Goal: Task Accomplishment & Management: Use online tool/utility

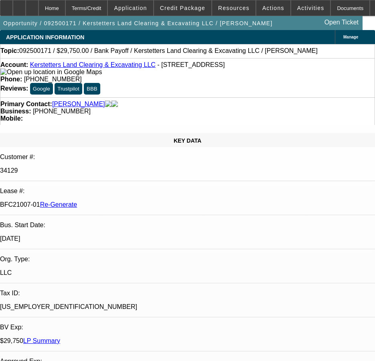
select select "0.15"
select select "2"
select select "0"
select select "6"
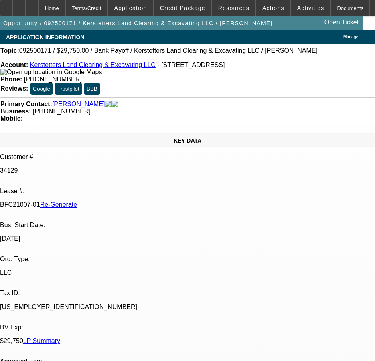
select select "0.15"
select select "2"
select select "0"
select select "6"
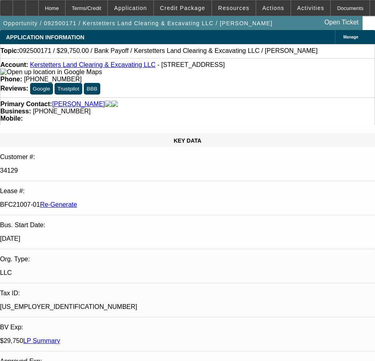
select select "0.15"
select select "2"
select select "0"
select select "6"
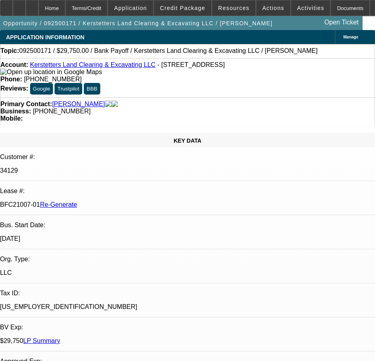
select select "0.15"
select select "2"
select select "0"
select select "6"
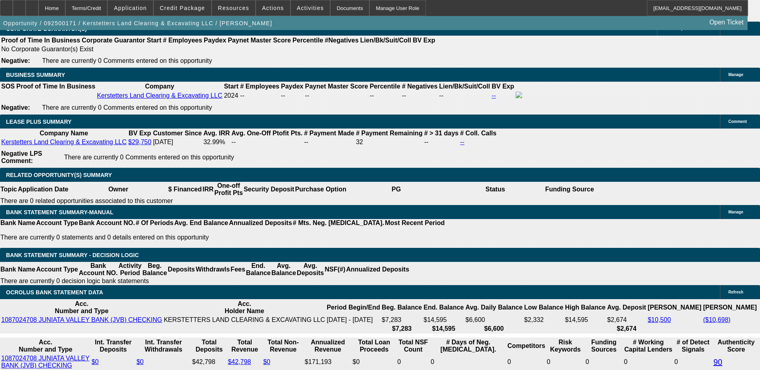
scroll to position [1377, 0]
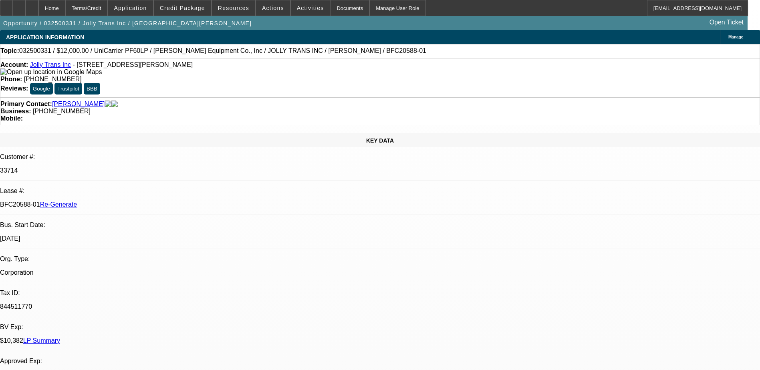
select select "0"
select select "2"
select select "0.1"
select select "4"
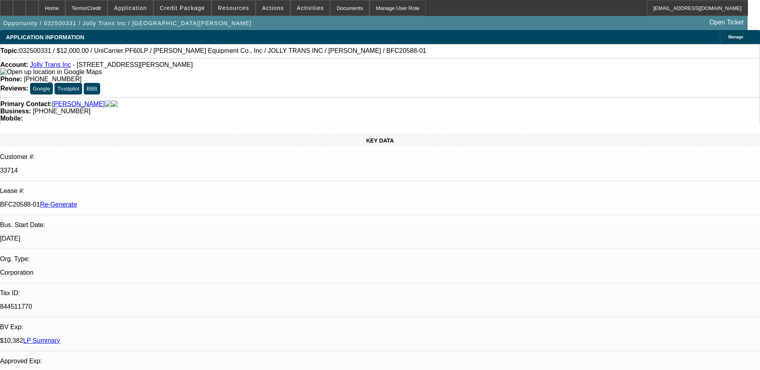
select select "0"
select select "2"
select select "0.1"
select select "4"
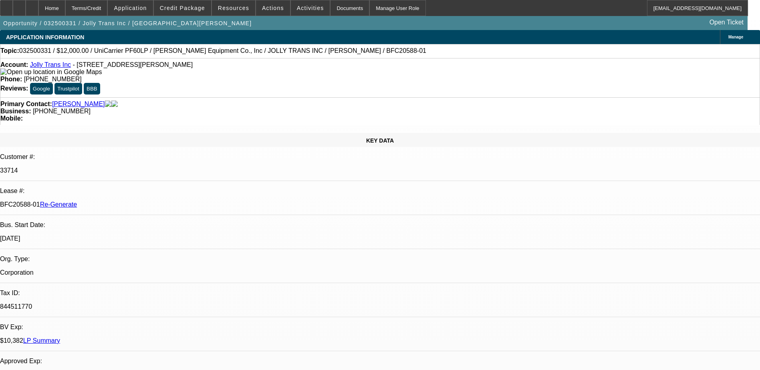
select select "0"
select select "2"
select select "0.1"
select select "4"
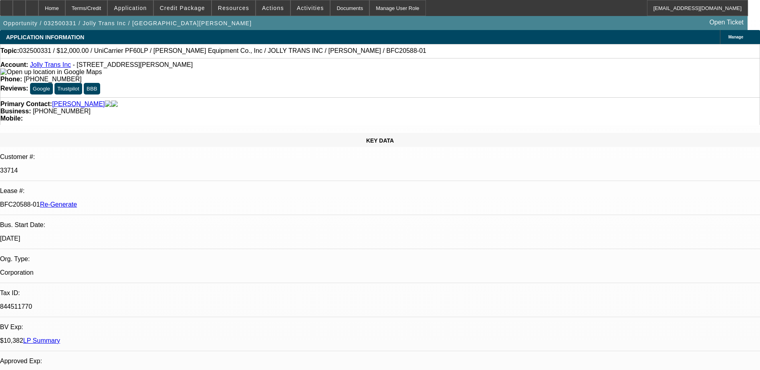
select select "0"
select select "2"
select select "0.1"
select select "4"
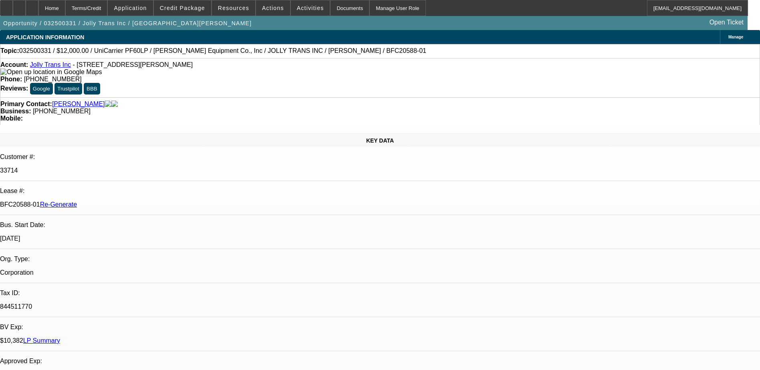
scroll to position [1245, 0]
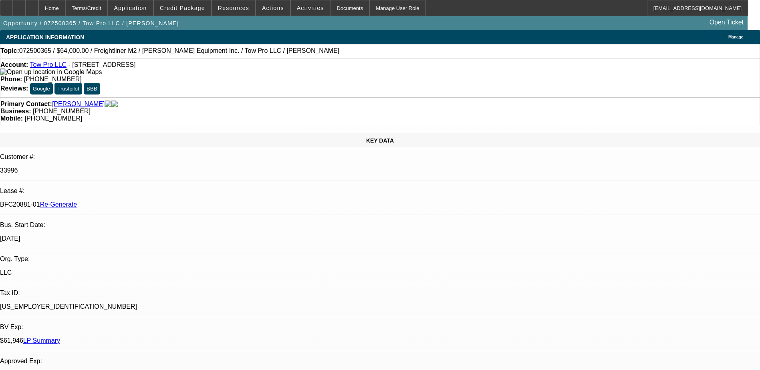
select select "0"
select select "2"
select select "0"
select select "6"
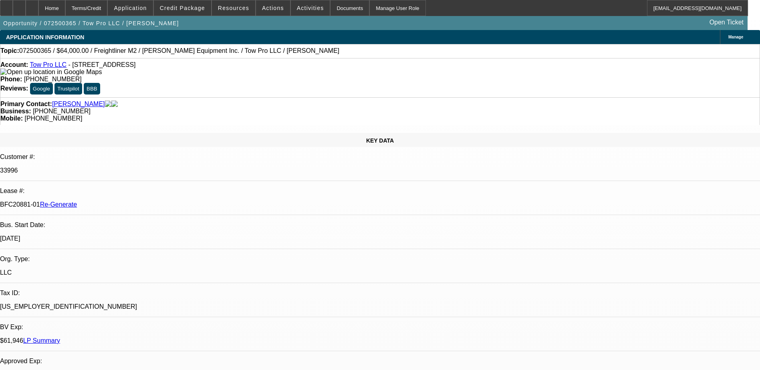
select select "0"
select select "2"
select select "0"
select select "6"
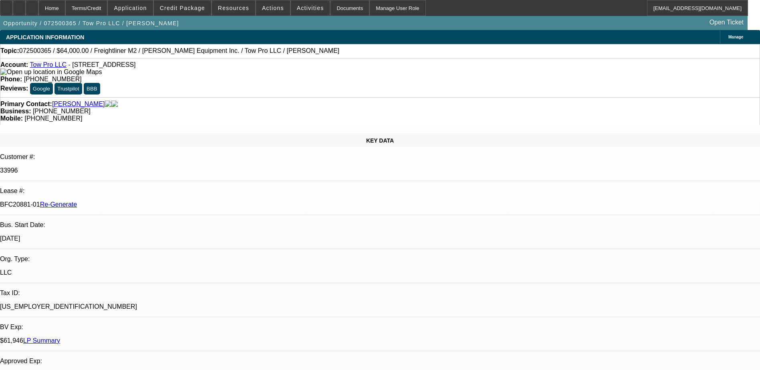
select select "0.15"
select select "2"
select select "0"
select select "6"
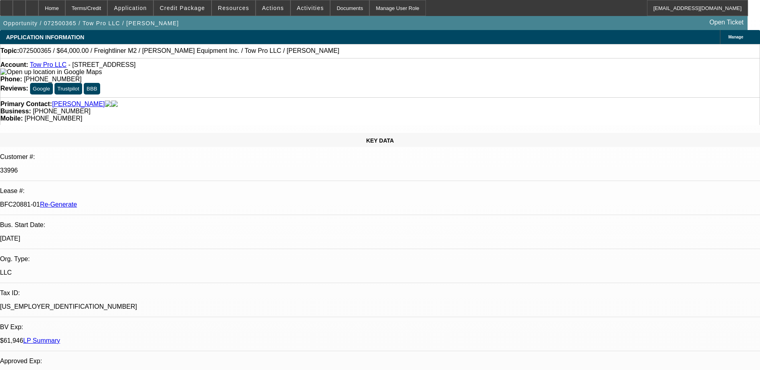
select select "0.15"
select select "2"
select select "0"
select select "6"
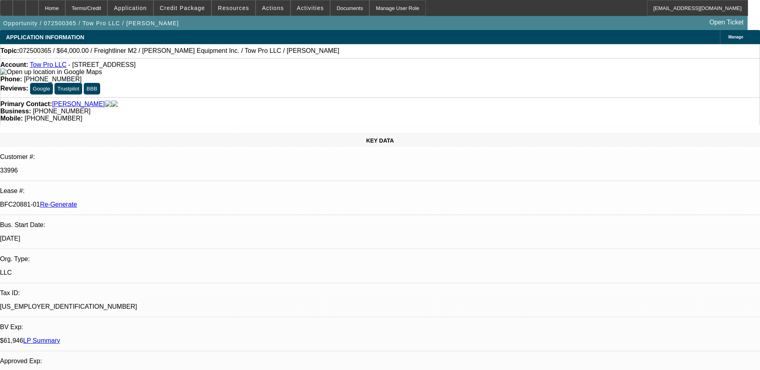
scroll to position [1329, 0]
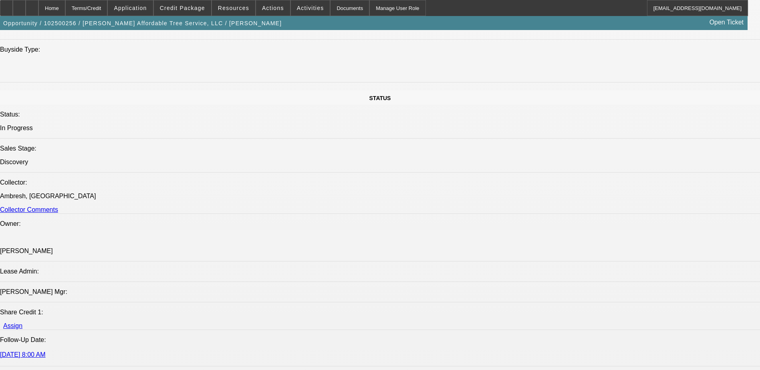
select select "0"
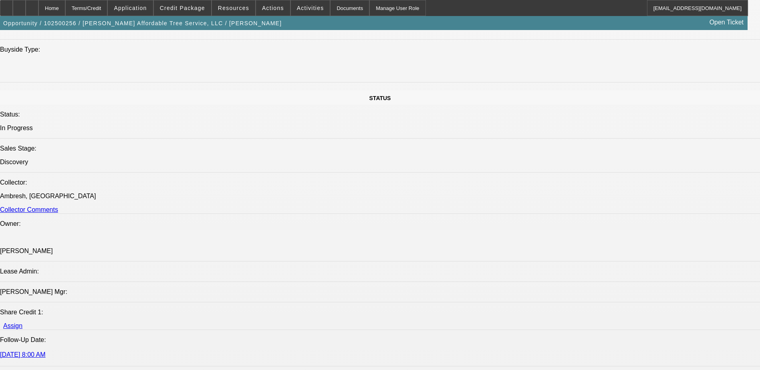
select select "0"
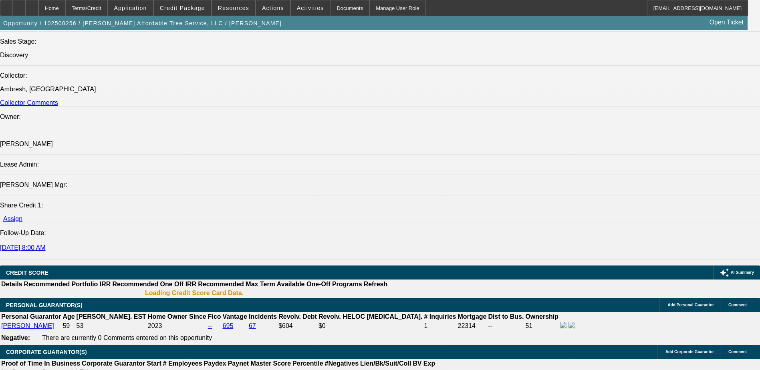
select select "1"
select select "3"
select select "6"
select select "1"
select select "3"
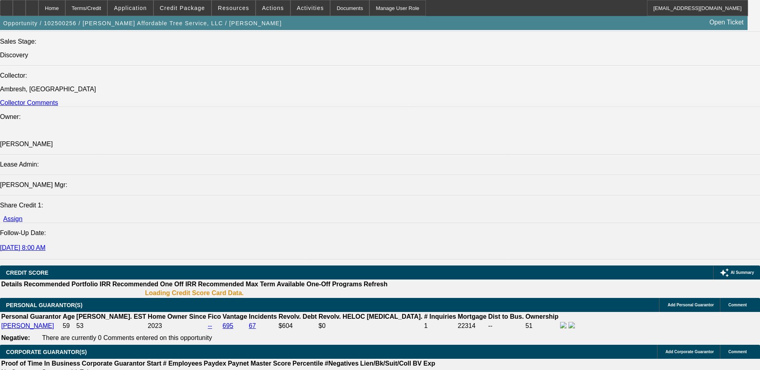
select select "6"
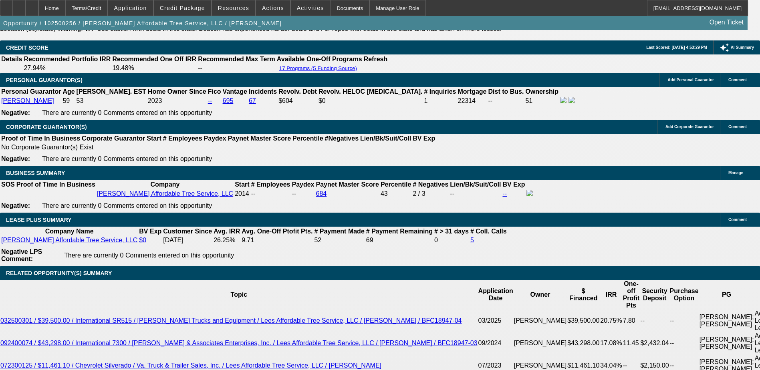
scroll to position [1162, 0]
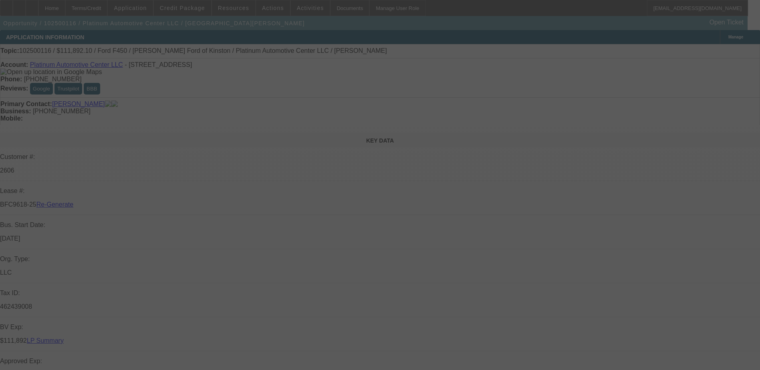
select select "0"
select select "2"
select select "0"
select select "2"
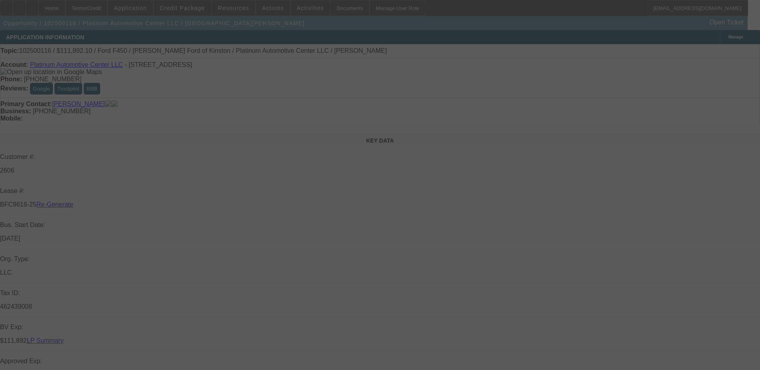
select select "0"
select select "2"
select select "0"
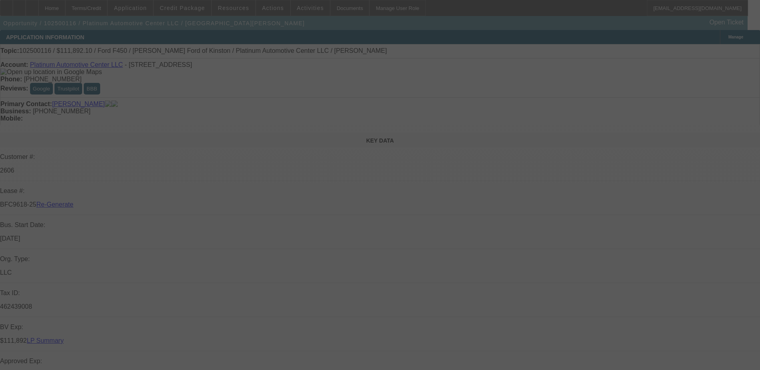
select select "0"
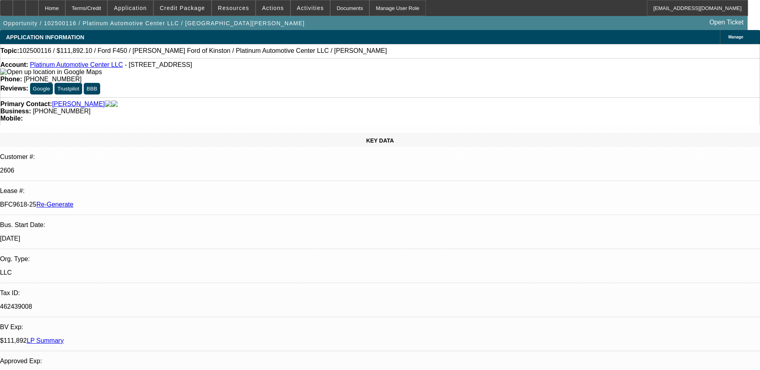
select select "1"
select select "2"
select select "6"
select select "1"
select select "2"
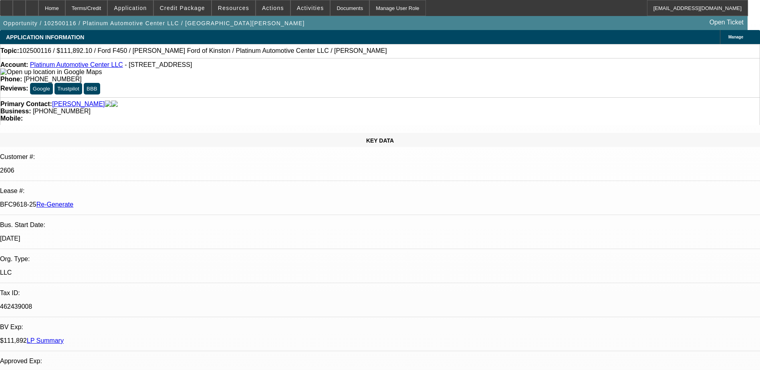
select select "6"
select select "1"
select select "2"
select select "6"
select select "1"
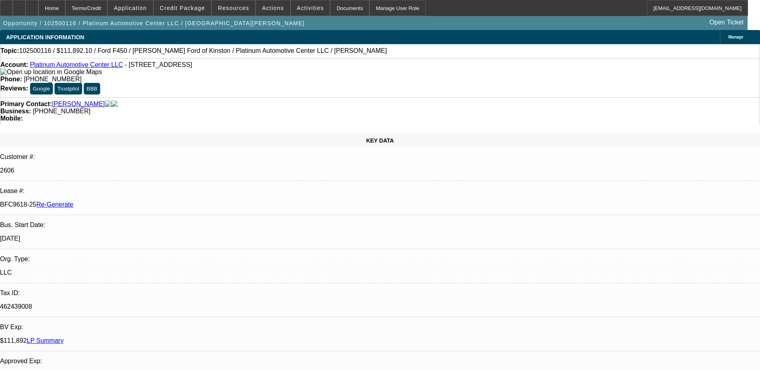
select select "3"
select select "6"
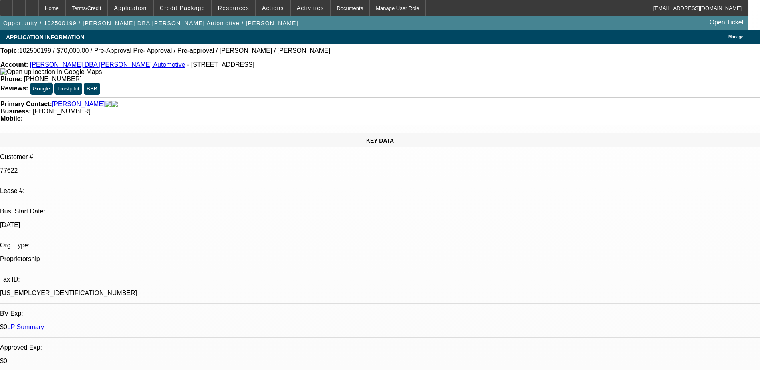
select select "0"
select select "0.1"
select select "4"
select select "0"
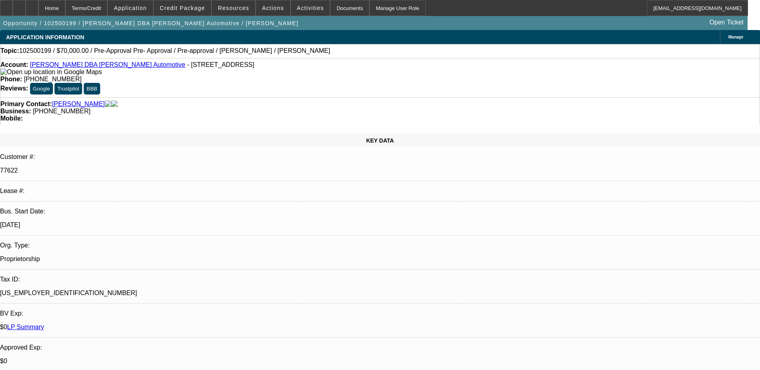
select select "0"
select select "0.1"
select select "4"
select select "0"
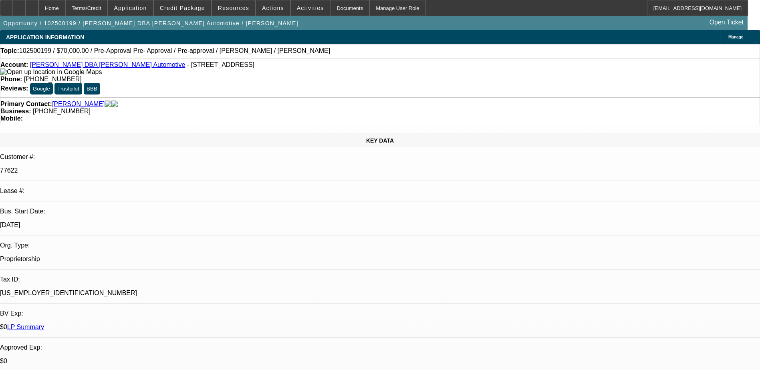
select select "3"
select select "0.1"
select select "4"
select select "0"
select select "2"
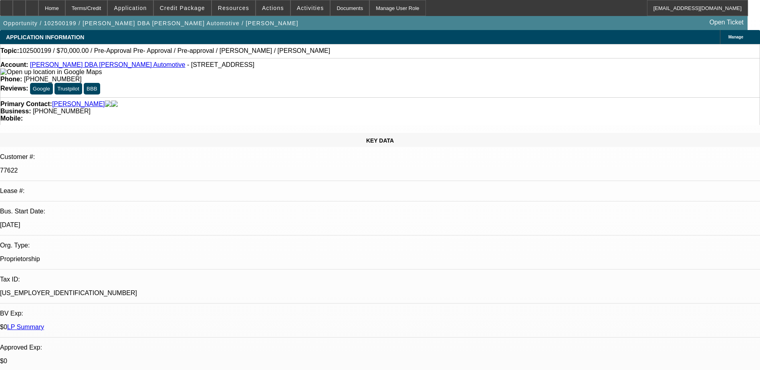
select select "2"
select select "0.1"
select select "4"
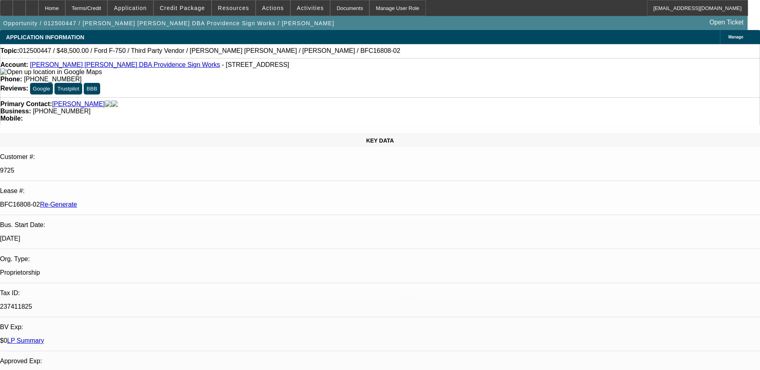
select select "0"
select select "6"
select select "0"
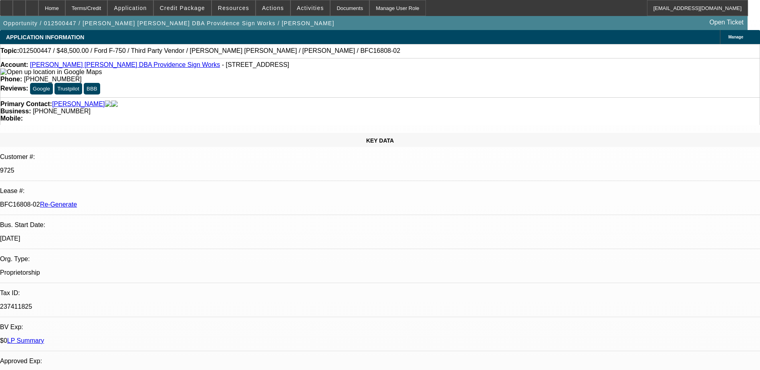
select select "0"
select select "6"
select select "0"
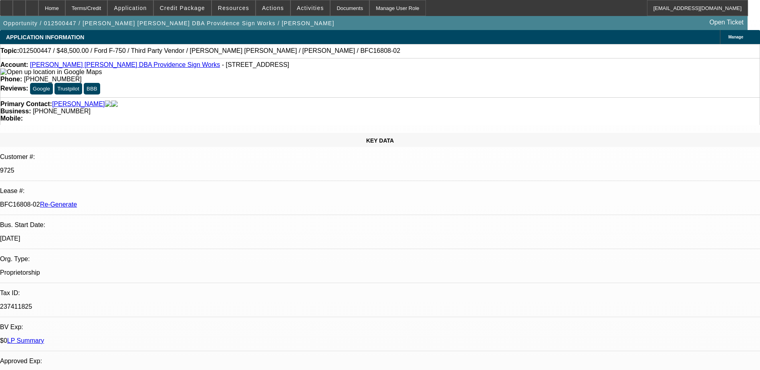
select select "0"
select select "6"
select select "0.1"
select select "2"
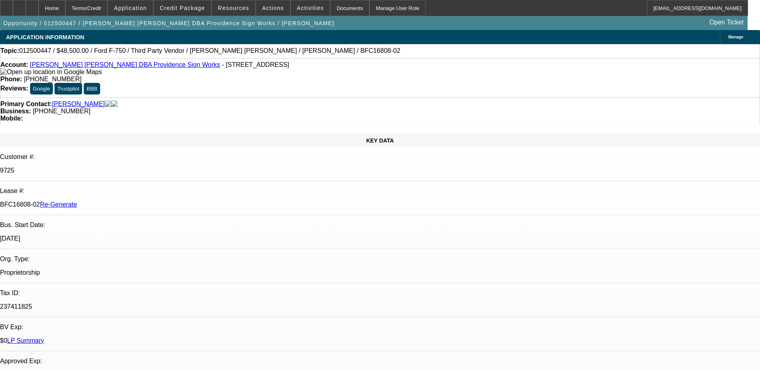
select select "0"
select select "6"
